Goal: Navigation & Orientation: Go to known website

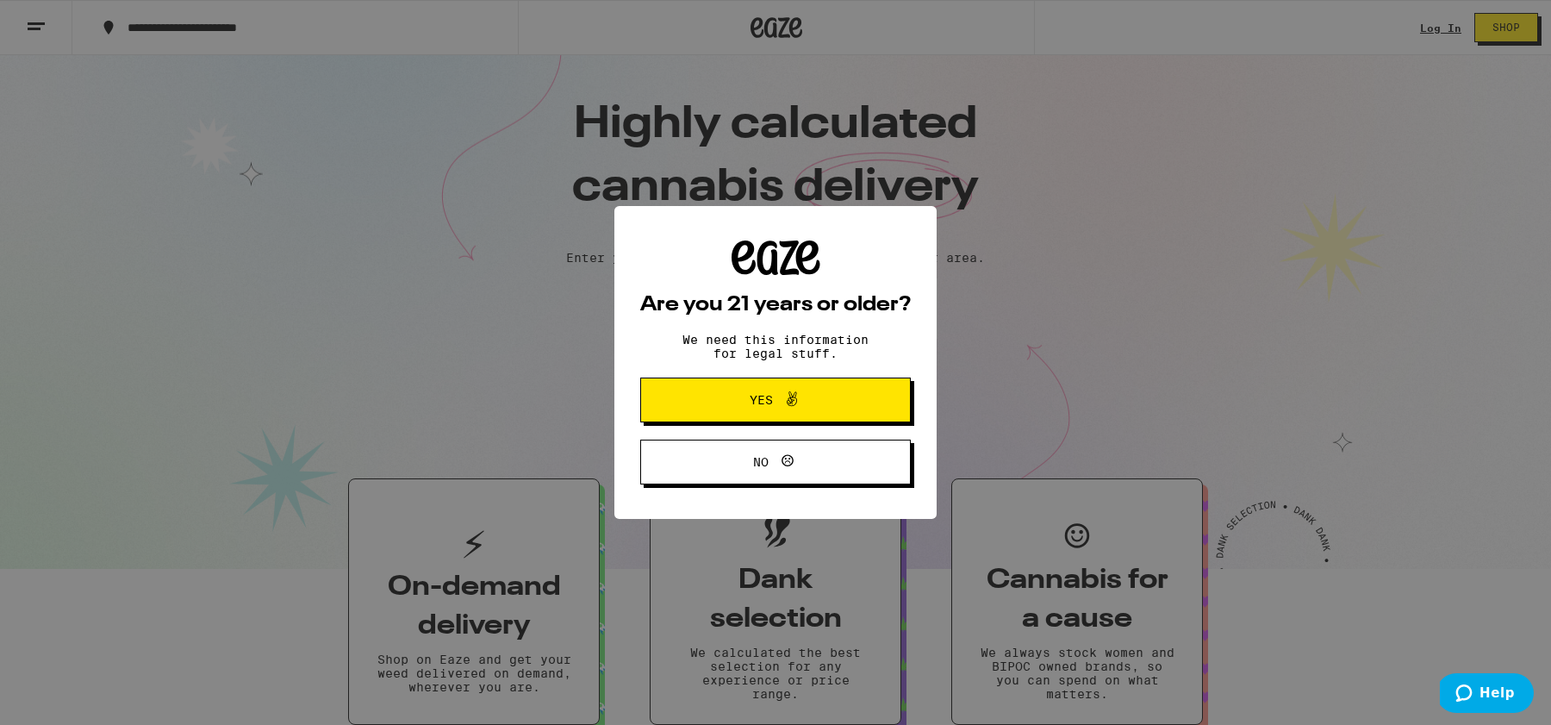
click at [791, 483] on button "No" at bounding box center [775, 461] width 271 height 45
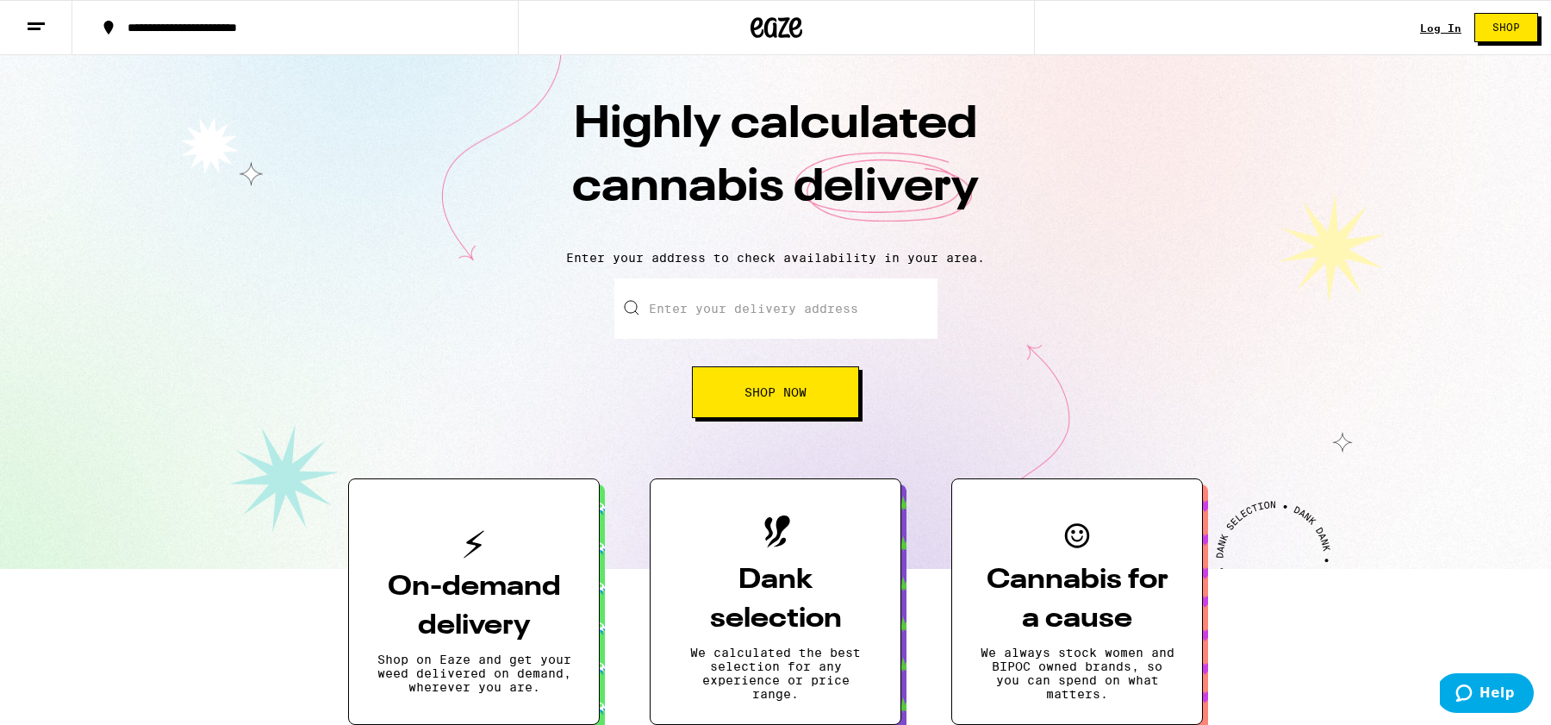
click at [48, 31] on button at bounding box center [36, 28] width 72 height 54
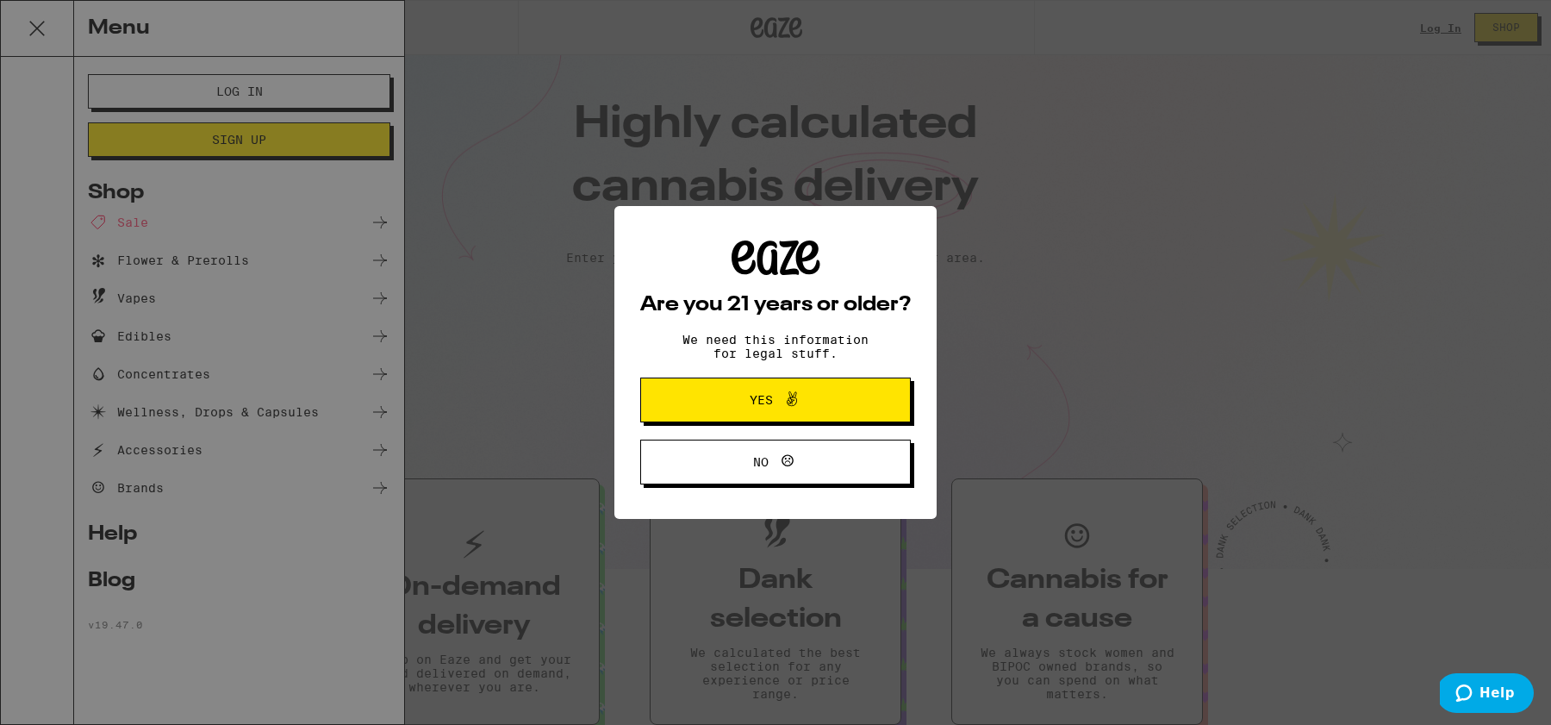
click at [784, 400] on icon at bounding box center [791, 399] width 21 height 21
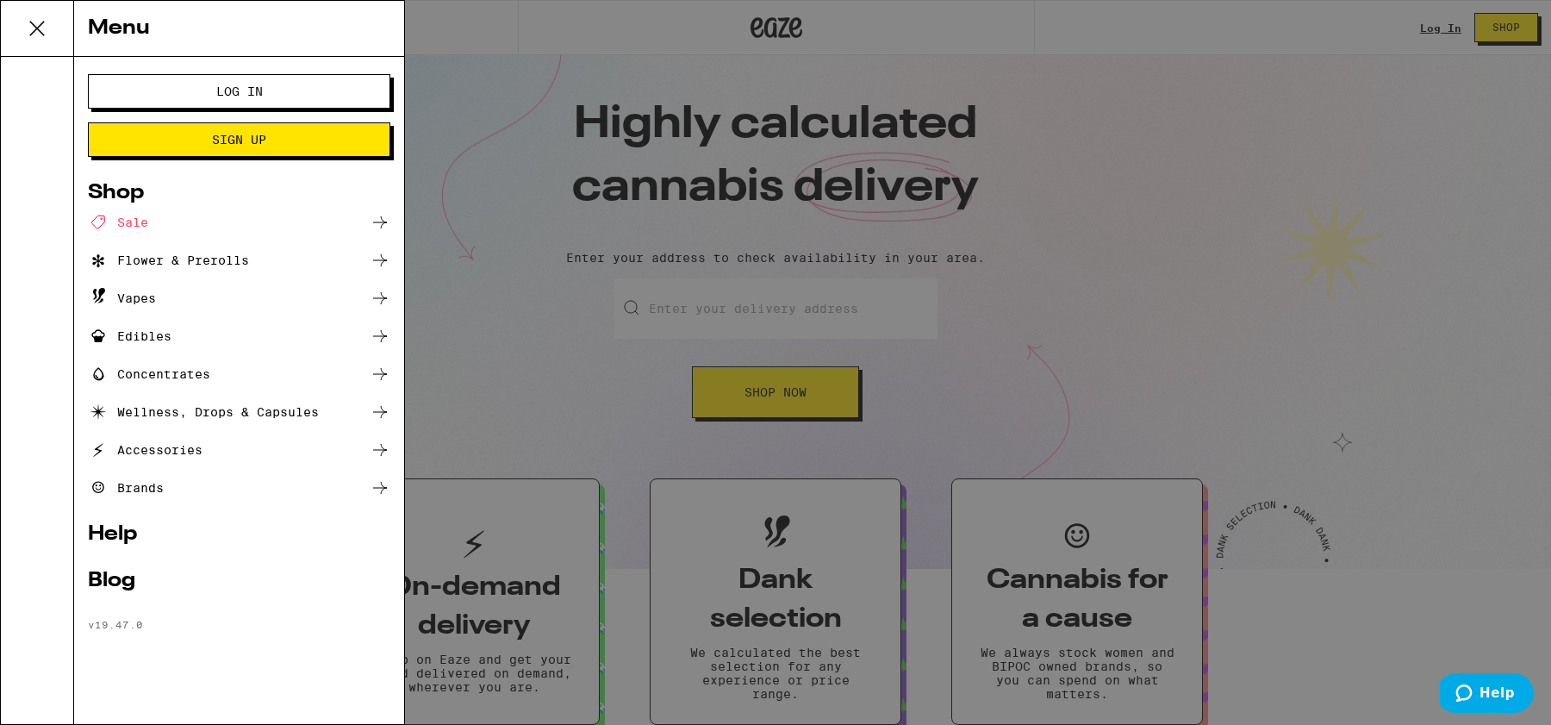
click at [559, 363] on div "Menu Log In Sign Up Shop Sale Flower & Prerolls Vapes Edibles Concentrates Well…" at bounding box center [775, 362] width 1551 height 725
